Goal: Information Seeking & Learning: Check status

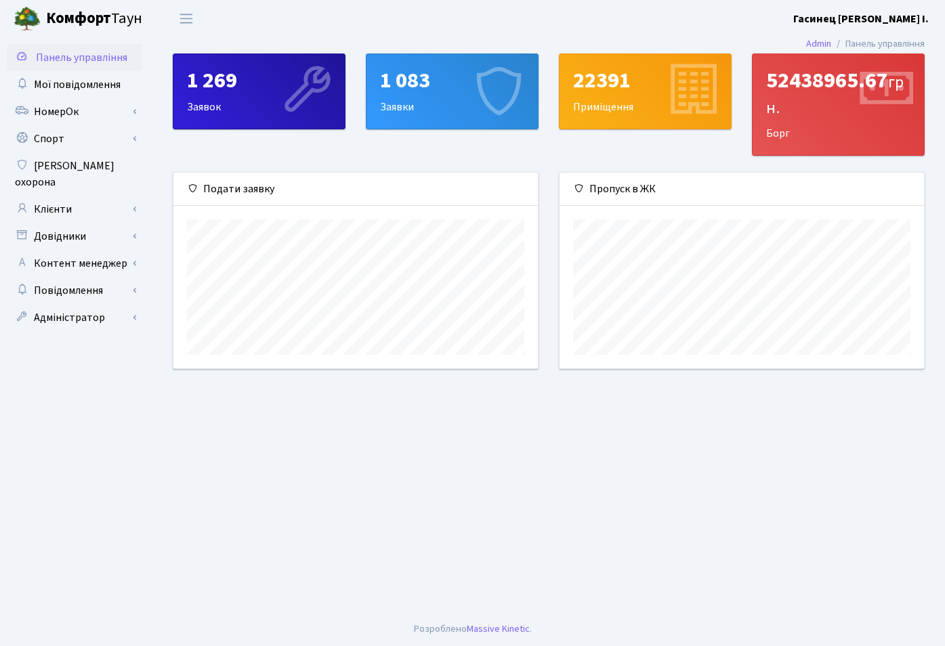
scroll to position [196, 364]
click at [37, 110] on link "НомерОк" at bounding box center [74, 111] width 135 height 27
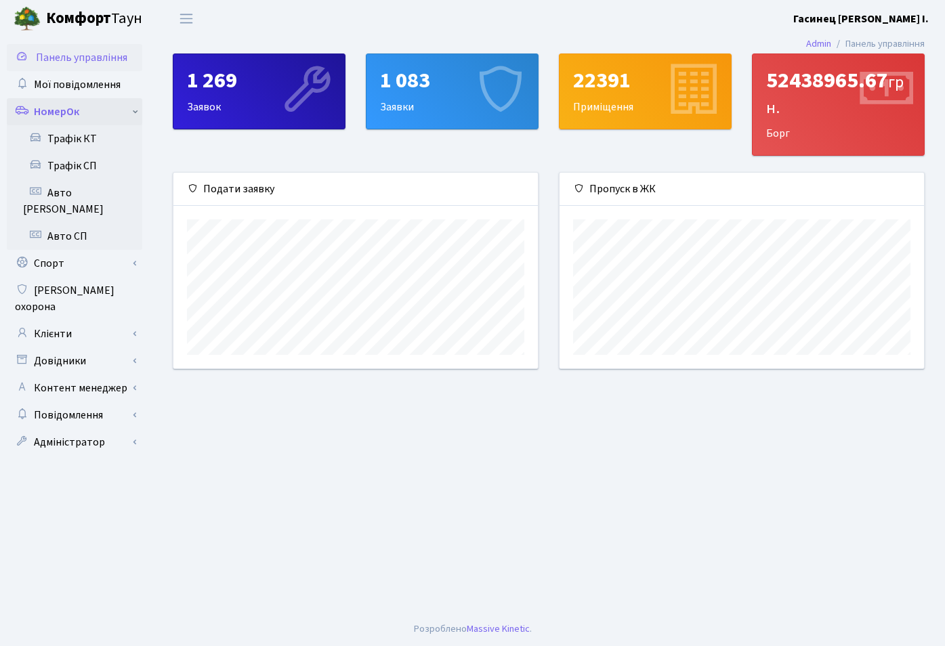
click at [37, 110] on link "НомерОк" at bounding box center [74, 111] width 135 height 27
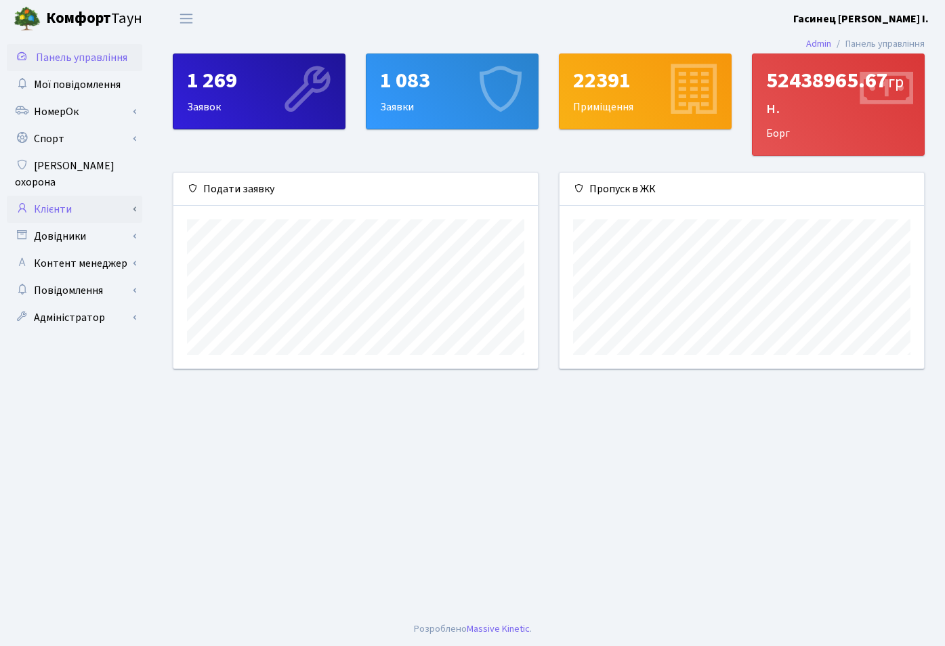
click at [60, 196] on link "Клієнти" at bounding box center [74, 209] width 135 height 27
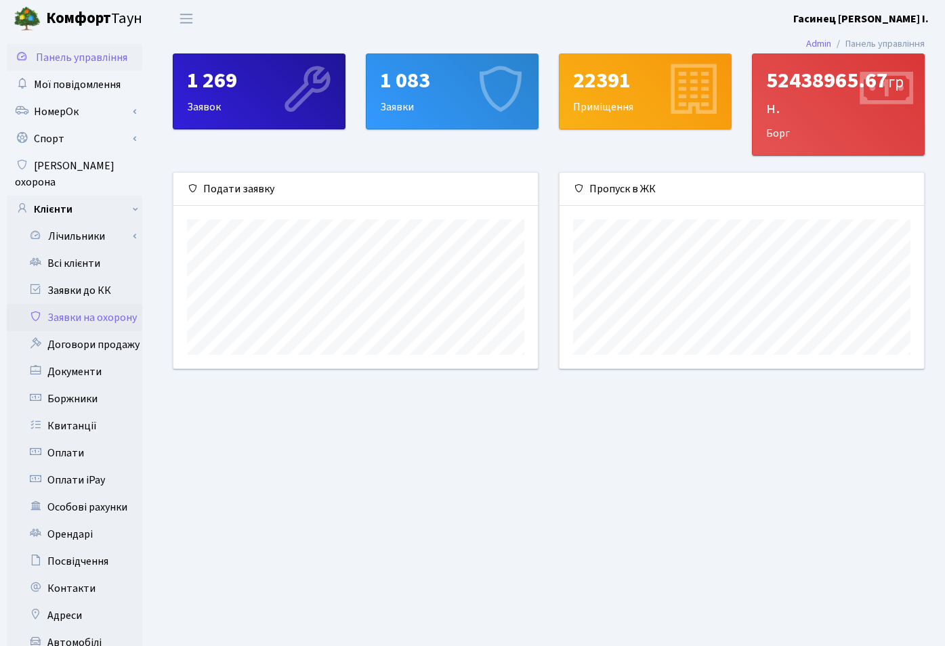
click at [89, 304] on link "Заявки на охорону" at bounding box center [74, 317] width 135 height 27
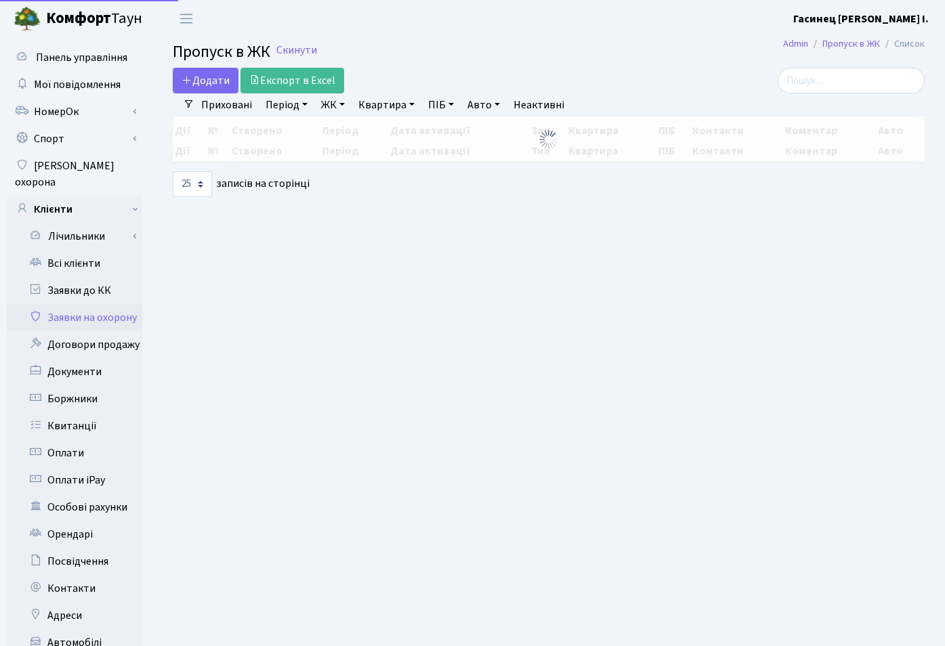
select select "25"
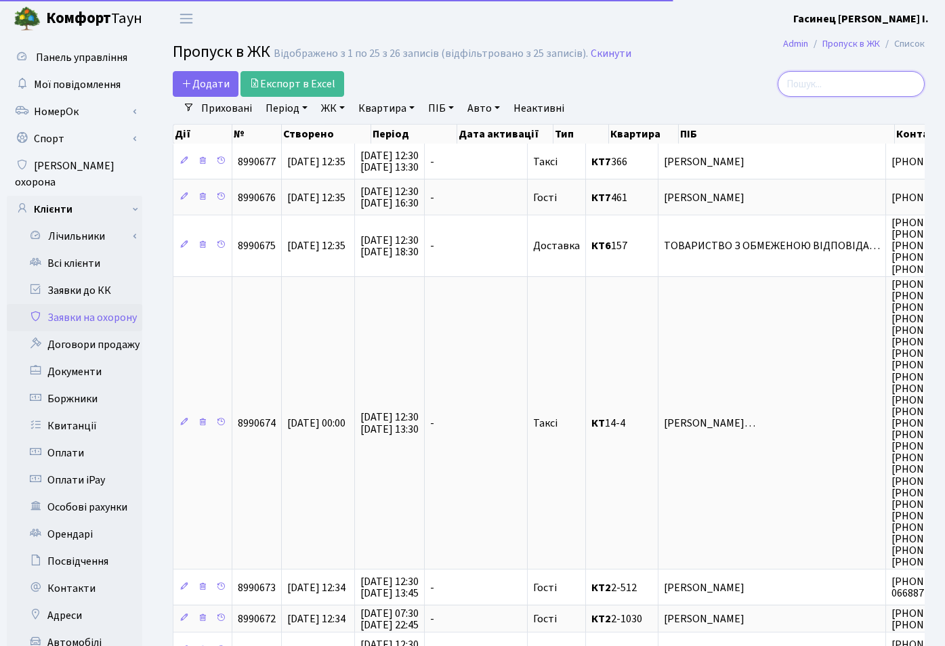
click at [839, 91] on input "search" at bounding box center [850, 84] width 147 height 26
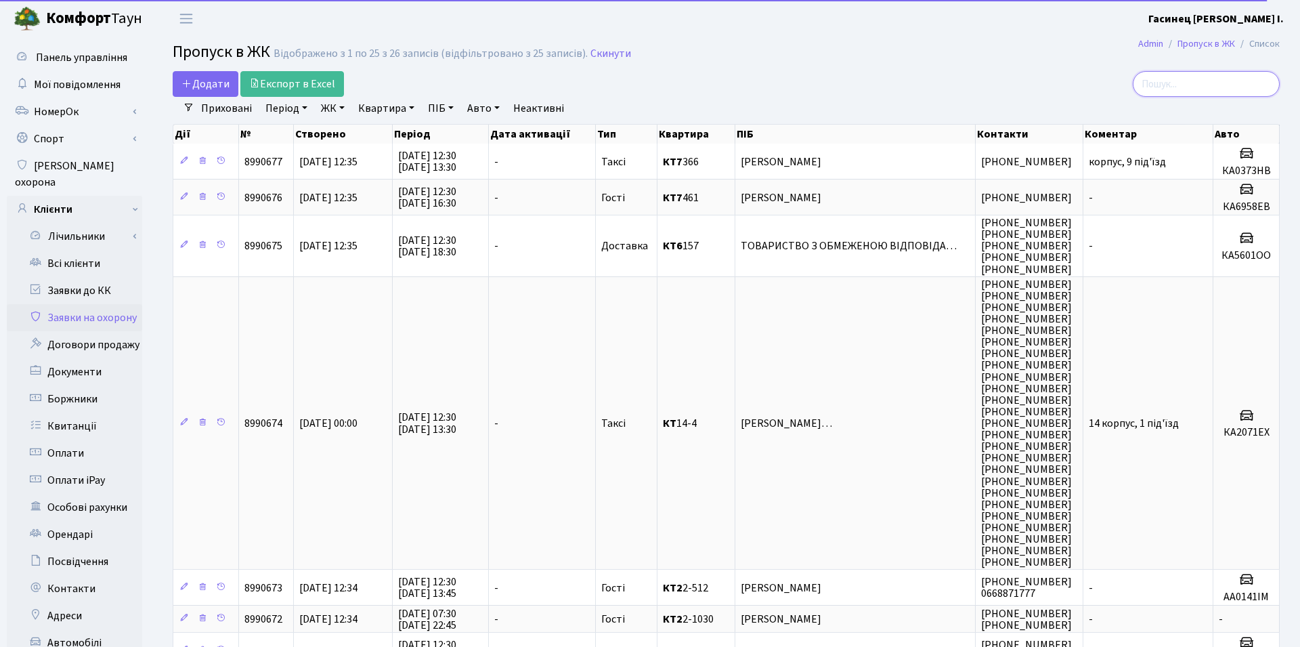
click at [944, 82] on input "search" at bounding box center [1206, 84] width 147 height 26
type input "8021"
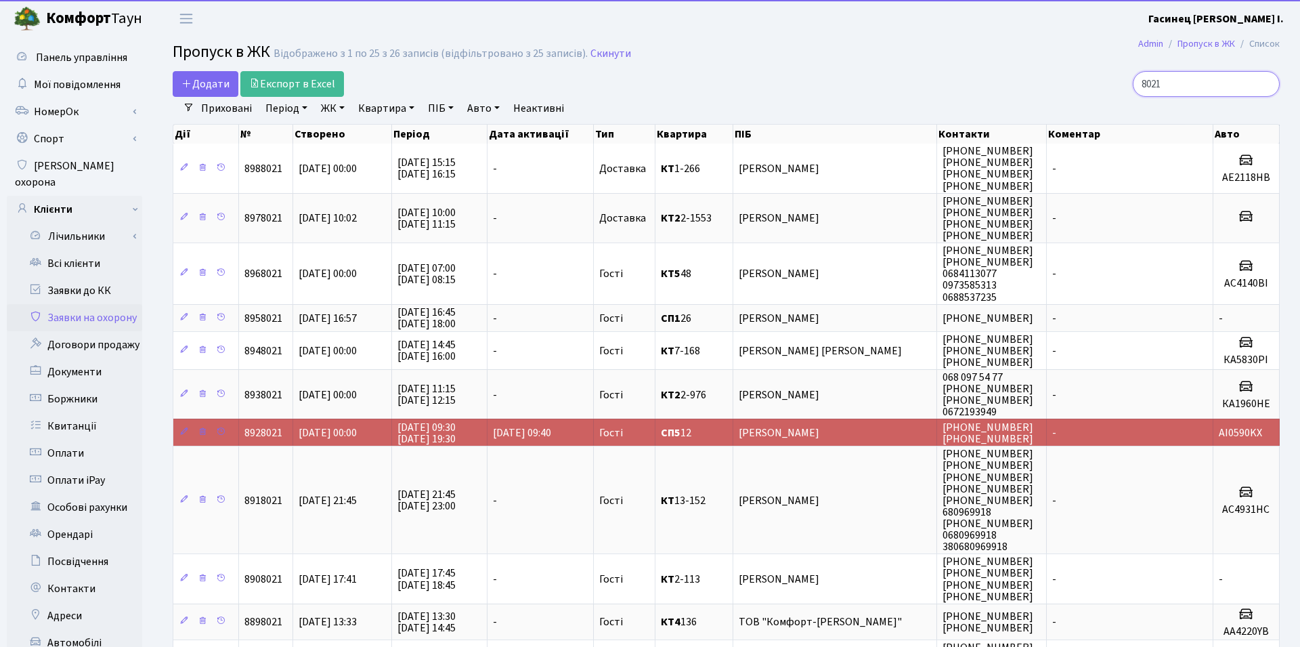
drag, startPoint x: 1196, startPoint y: 83, endPoint x: 1125, endPoint y: 87, distance: 71.2
click at [944, 87] on input "8021" at bounding box center [1206, 84] width 147 height 26
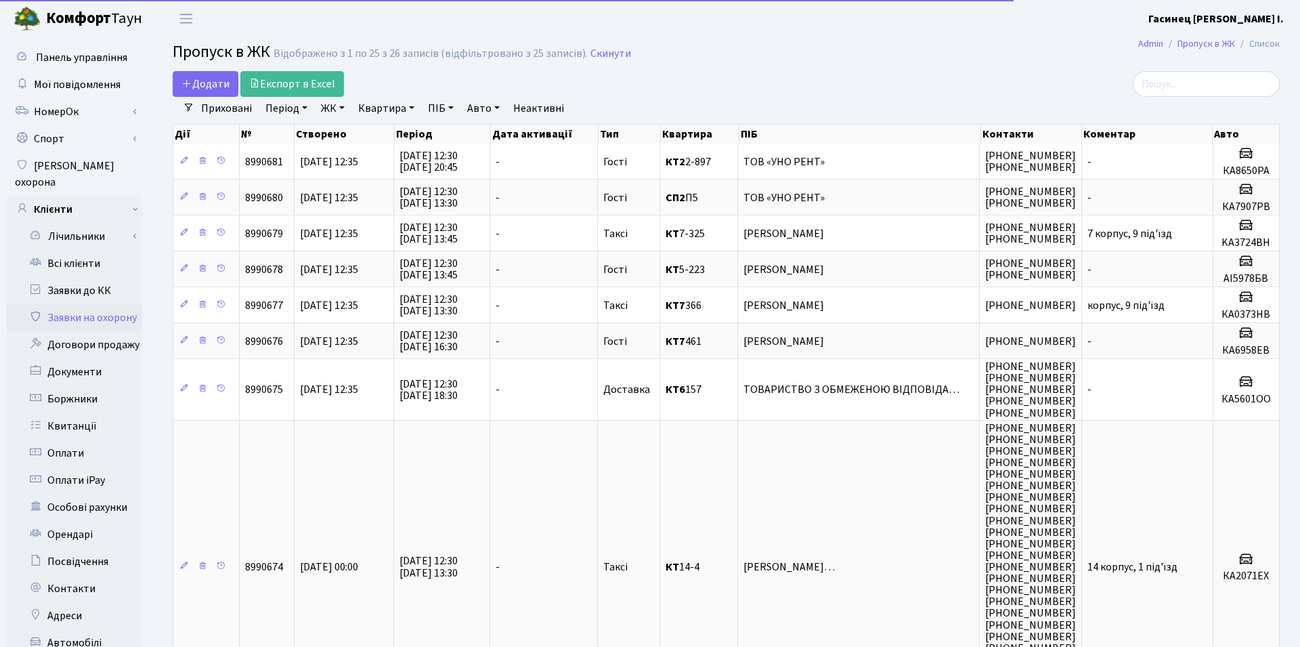
click at [494, 109] on link "Авто" at bounding box center [483, 108] width 43 height 23
click at [503, 134] on input "text" at bounding box center [501, 135] width 79 height 26
type input "8021"
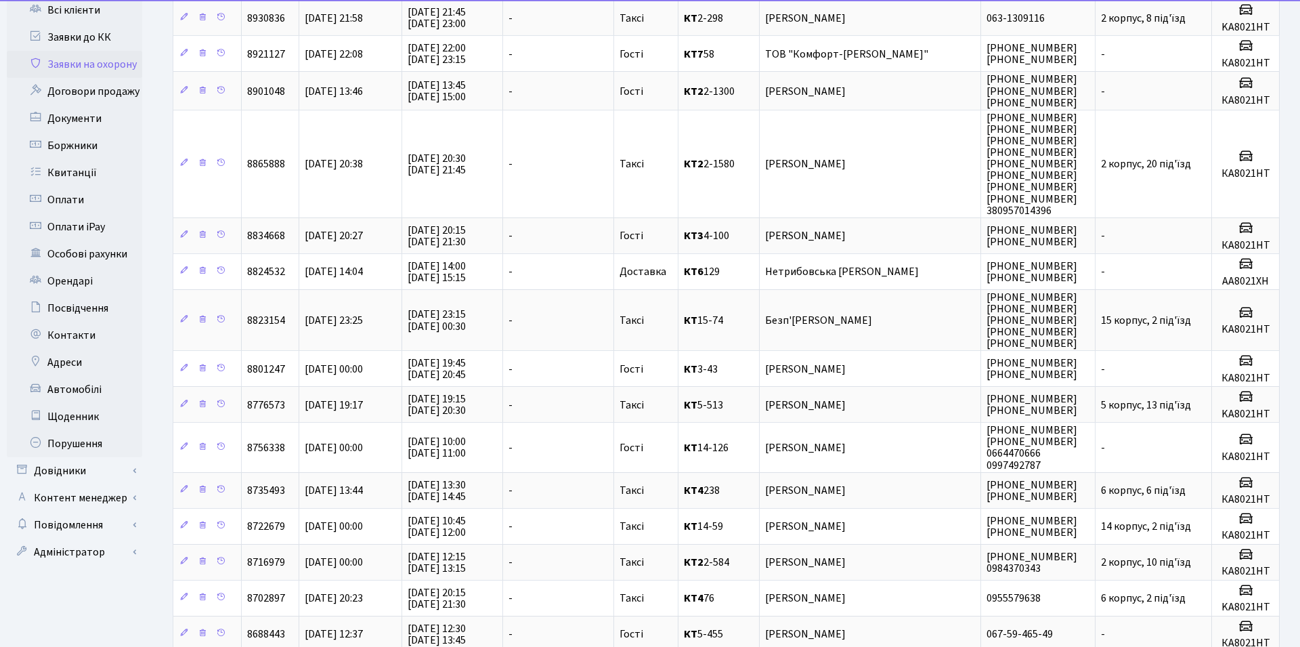
scroll to position [125, 0]
